Goal: Transaction & Acquisition: Purchase product/service

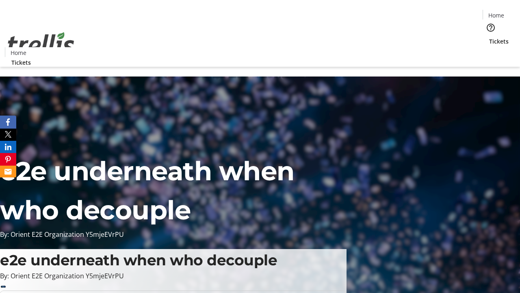
click at [489, 37] on span "Tickets" at bounding box center [499, 41] width 20 height 9
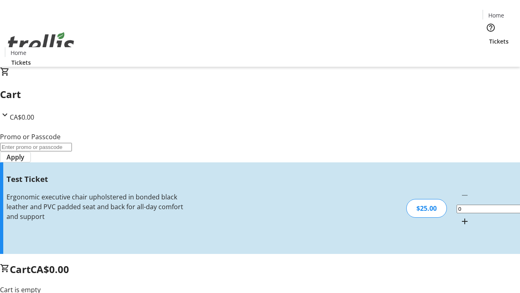
click at [460, 216] on mat-icon "Increment by one" at bounding box center [465, 221] width 10 height 10
type input "1"
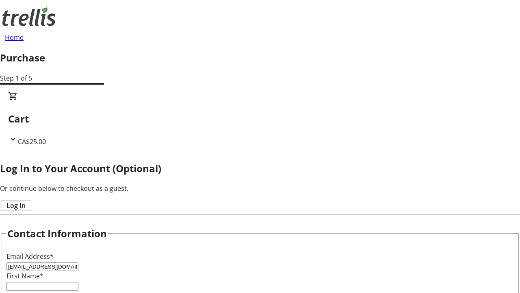
type input "[EMAIL_ADDRESS][DOMAIN_NAME]"
type input "Arch"
type input "[PERSON_NAME]"
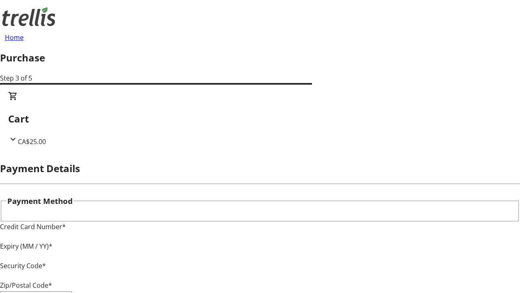
type input "V1Y 0C2"
